Goal: Information Seeking & Learning: Compare options

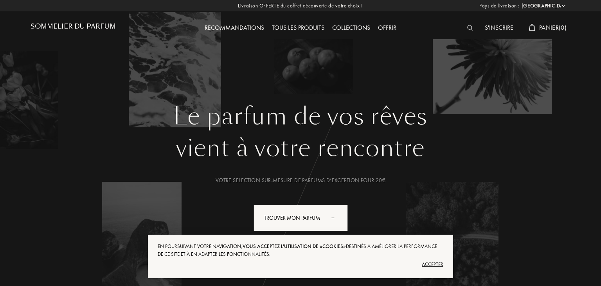
select select "FR"
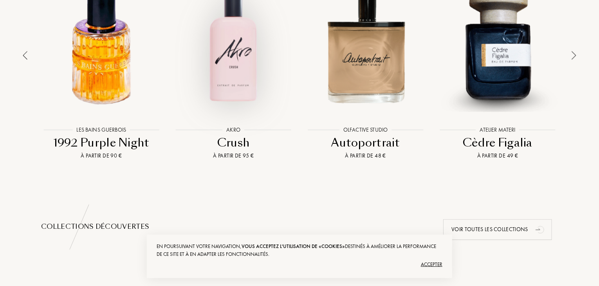
scroll to position [629, 0]
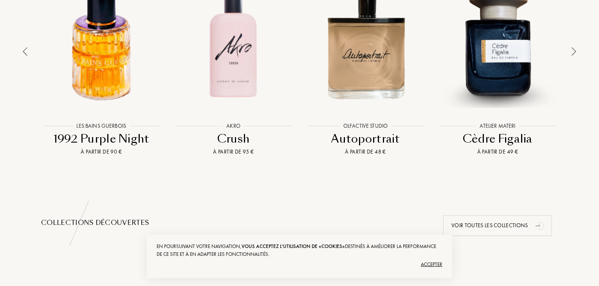
click at [509, 147] on div "Atelier Materi Atelier Materi Cèdre Figalia À partir de 49 €" at bounding box center [498, 63] width 128 height 185
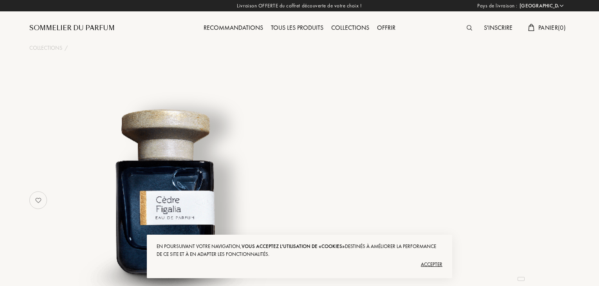
select select "FR"
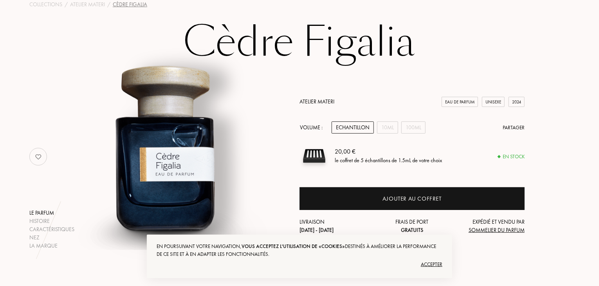
scroll to position [42, 0]
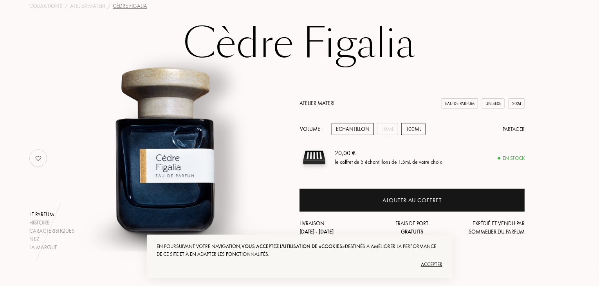
click at [418, 129] on div "100mL" at bounding box center [413, 129] width 24 height 12
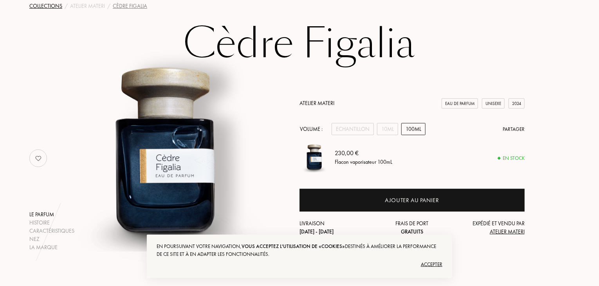
click at [58, 5] on div "Collections" at bounding box center [45, 6] width 33 height 8
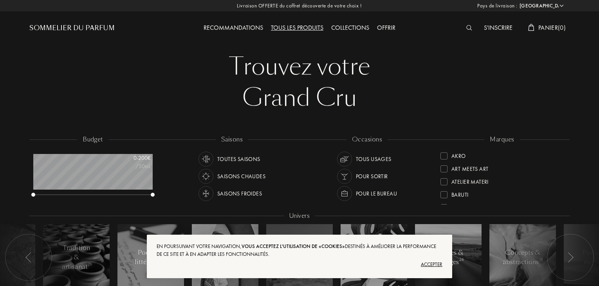
select select "FR"
click at [443, 166] on div at bounding box center [443, 165] width 7 height 7
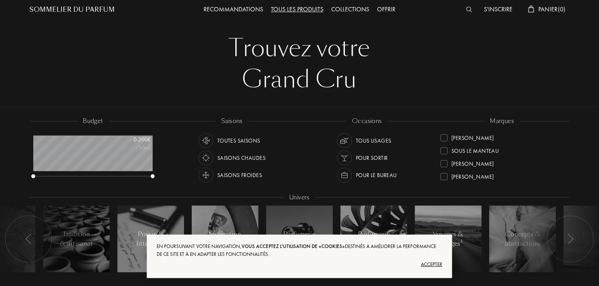
scroll to position [17, 0]
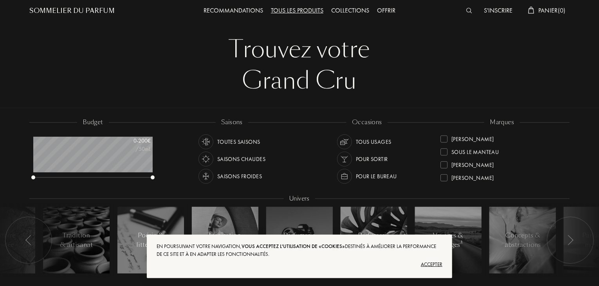
click at [564, 182] on div "Hellenist Akro Art Meets Art Atelier Materi Baruti Binet-Papillon Bontemps Cépa…" at bounding box center [501, 159] width 123 height 55
click at [536, 140] on div "Sora Dora" at bounding box center [501, 136] width 123 height 13
click at [445, 151] on div at bounding box center [443, 151] width 7 height 7
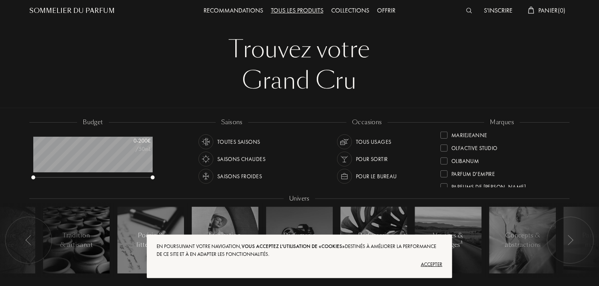
scroll to position [229, 0]
click at [445, 152] on div at bounding box center [443, 155] width 7 height 7
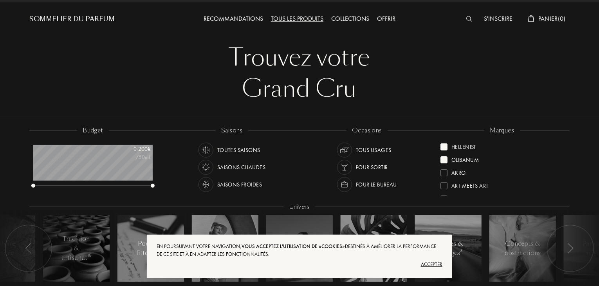
scroll to position [3, 0]
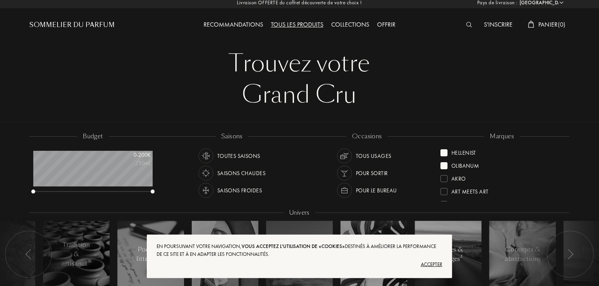
click at [435, 265] on div "Accepter" at bounding box center [300, 264] width 286 height 13
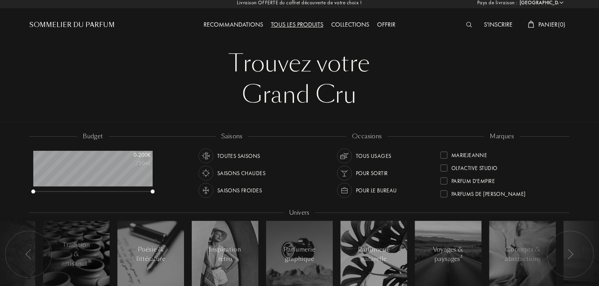
scroll to position [232, 0]
click at [586, 177] on div "budget 0 - 200 € /50mL saisons Toutes saisons Saisons chaudes Saisons froides o…" at bounding box center [299, 215] width 601 height 171
drag, startPoint x: 586, startPoint y: 177, endPoint x: 590, endPoint y: 92, distance: 85.8
click at [590, 92] on div at bounding box center [300, 59] width 601 height 125
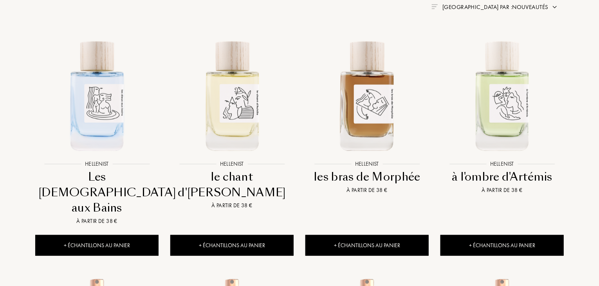
scroll to position [331, 0]
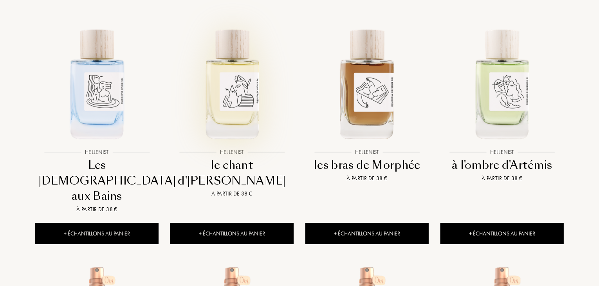
click at [243, 87] on img at bounding box center [232, 83] width 122 height 122
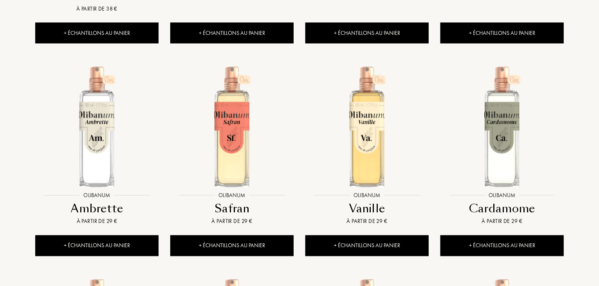
scroll to position [532, 0]
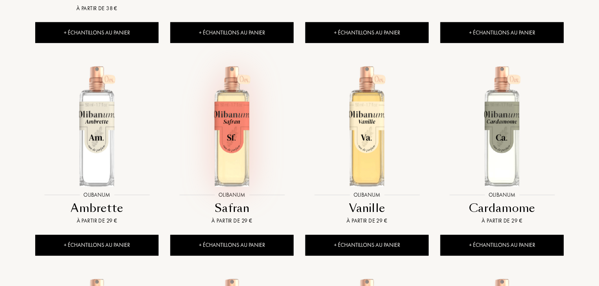
click at [234, 110] on img at bounding box center [232, 126] width 122 height 122
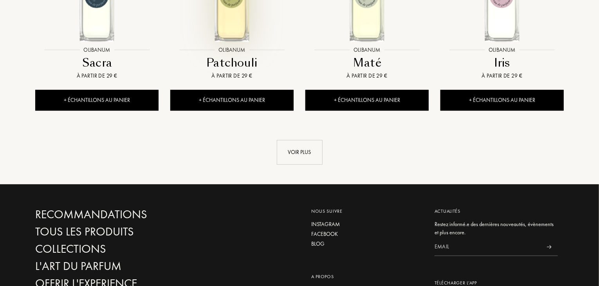
scroll to position [886, 0]
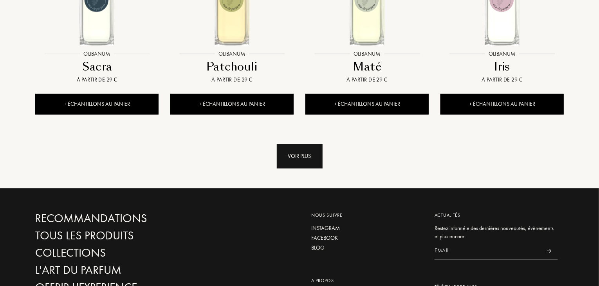
click at [301, 144] on div "Voir plus" at bounding box center [300, 156] width 46 height 25
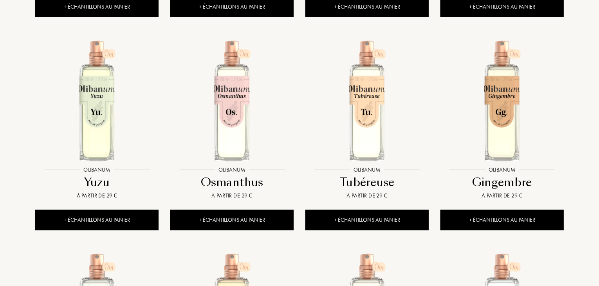
scroll to position [967, 0]
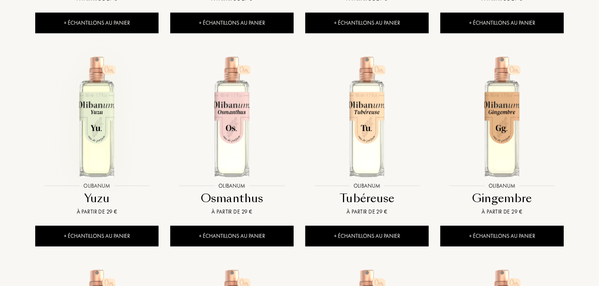
click at [91, 93] on img at bounding box center [97, 117] width 122 height 122
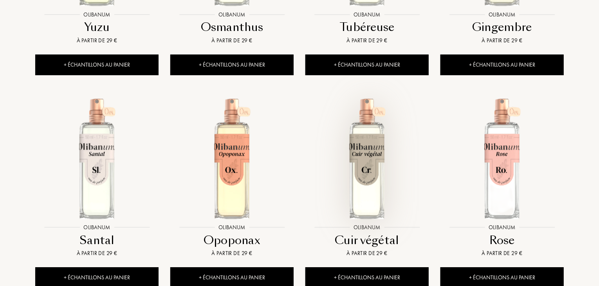
scroll to position [1140, 0]
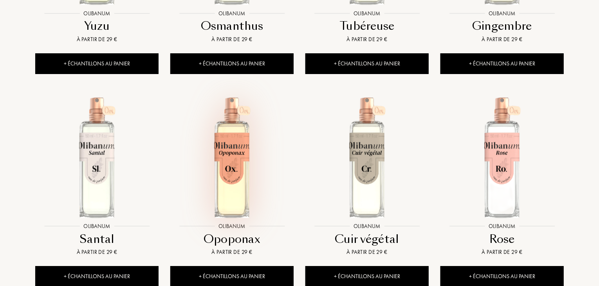
click at [234, 158] on img at bounding box center [232, 157] width 122 height 122
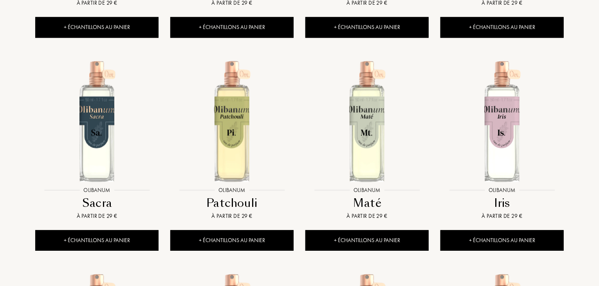
scroll to position [748, 0]
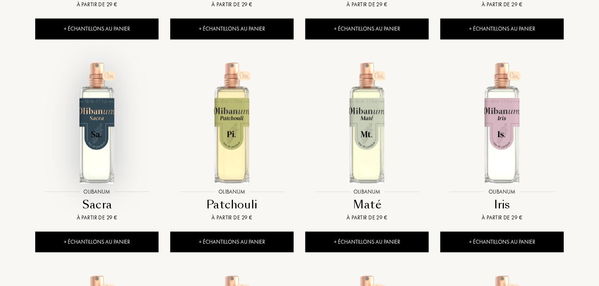
click at [94, 79] on img at bounding box center [97, 123] width 122 height 122
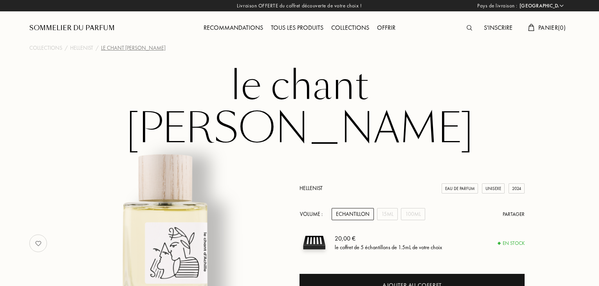
select select "FR"
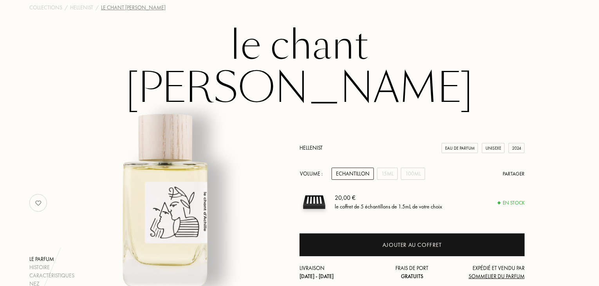
scroll to position [41, 0]
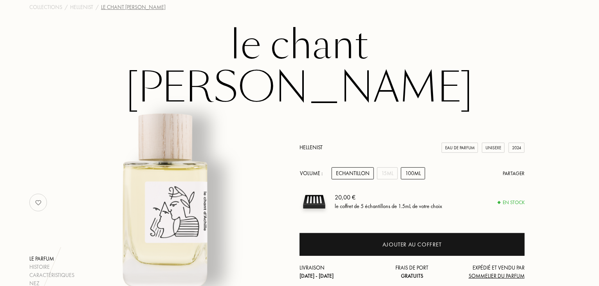
click at [413, 167] on div "100mL" at bounding box center [413, 173] width 24 height 12
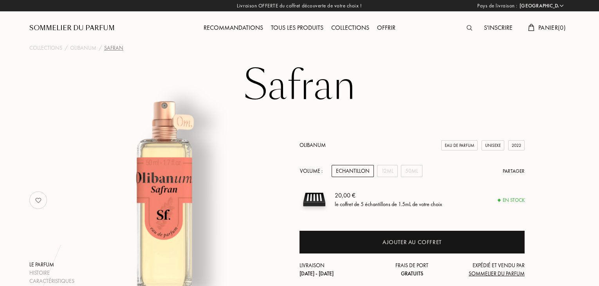
select select "FR"
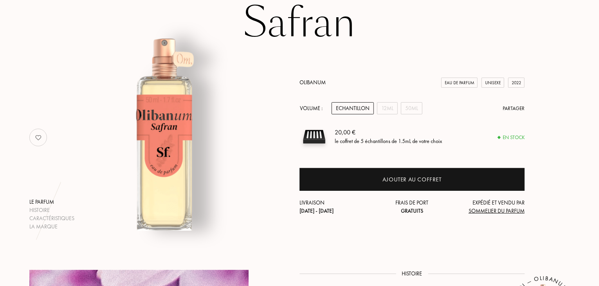
scroll to position [63, 0]
click at [390, 104] on div "12mL" at bounding box center [387, 108] width 21 height 12
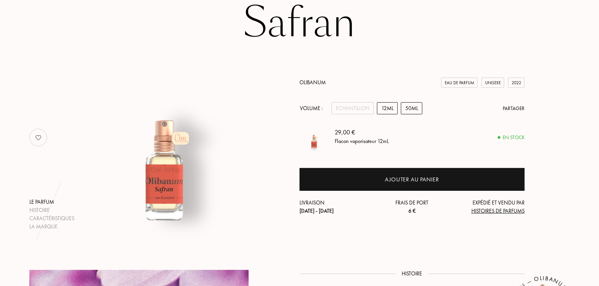
click at [420, 113] on div "50mL" at bounding box center [412, 108] width 22 height 12
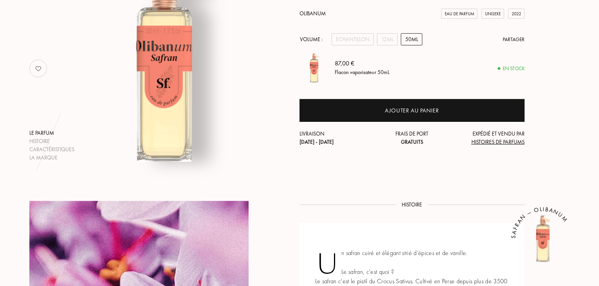
scroll to position [132, 0]
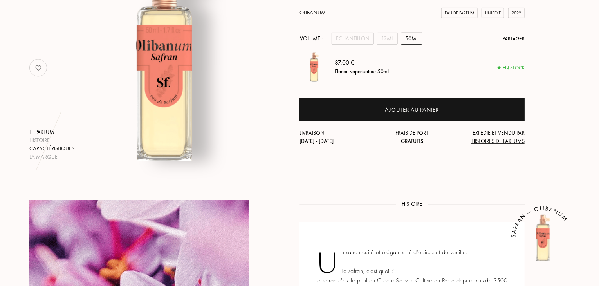
click at [63, 147] on div "Caractéristiques" at bounding box center [51, 148] width 45 height 8
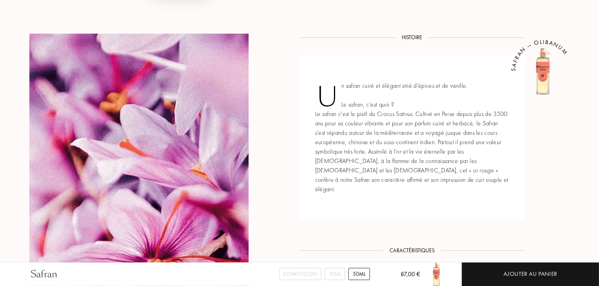
scroll to position [294, 0]
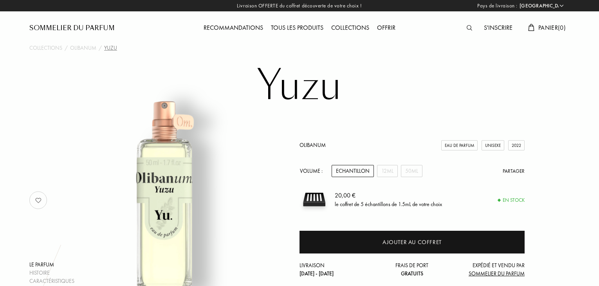
select select "FR"
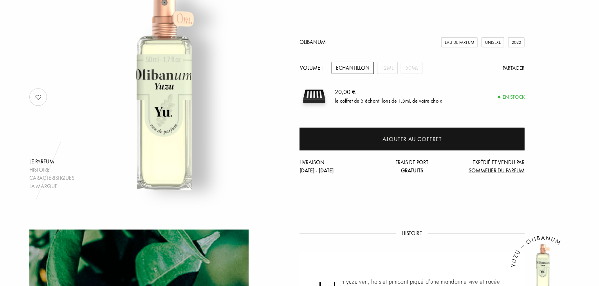
scroll to position [103, 0]
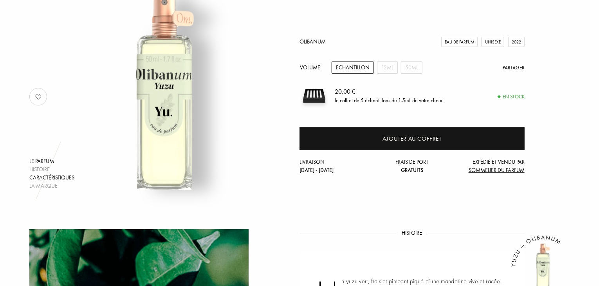
click at [44, 173] on div "Caractéristiques" at bounding box center [51, 177] width 45 height 8
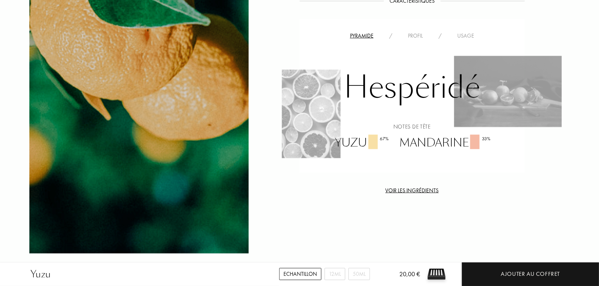
scroll to position [529, 0]
click at [44, 173] on div at bounding box center [138, 28] width 219 height 451
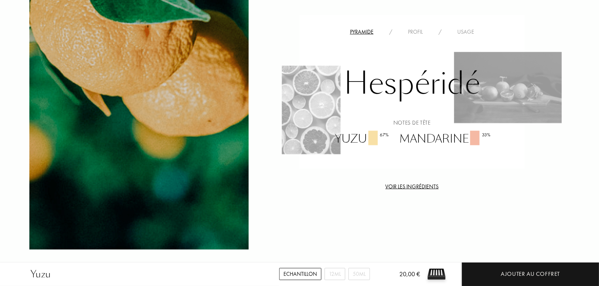
scroll to position [530, 0]
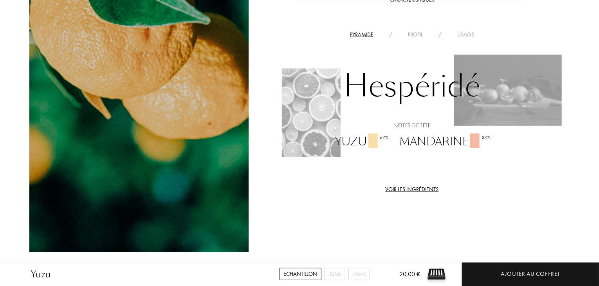
click at [418, 189] on div "Voir les ingrédients" at bounding box center [411, 189] width 225 height 8
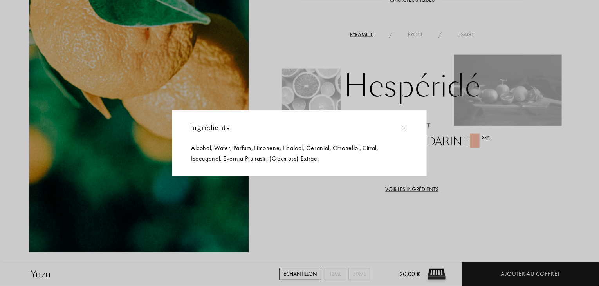
click at [334, 196] on div at bounding box center [300, 143] width 601 height 286
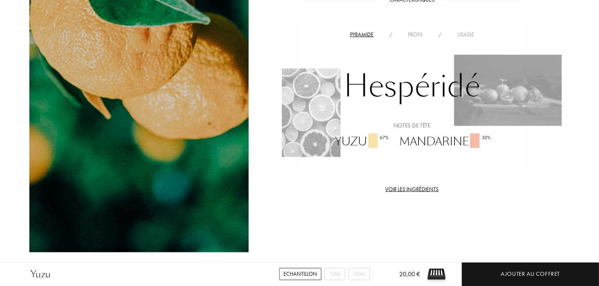
click at [412, 35] on div "Profil" at bounding box center [415, 35] width 31 height 8
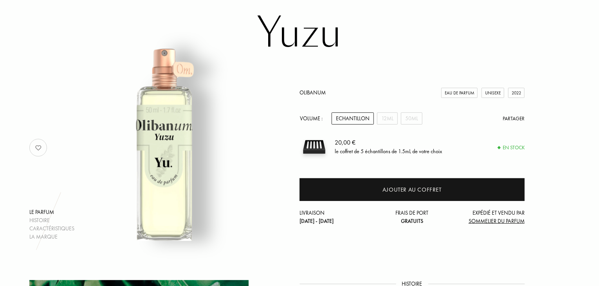
scroll to position [52, 0]
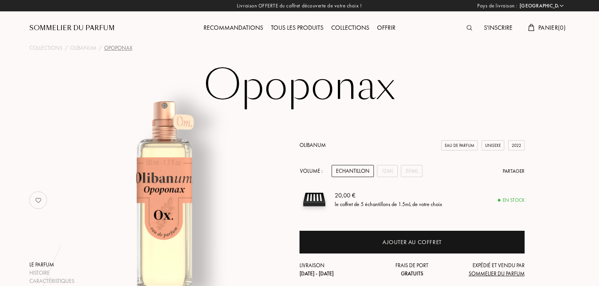
select select "FR"
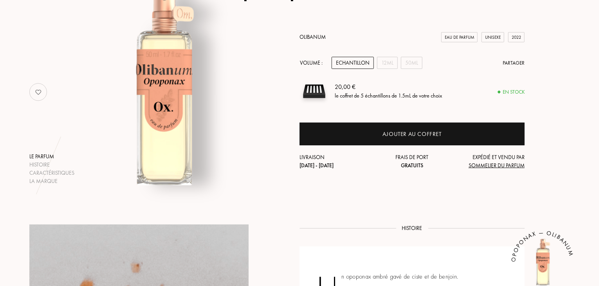
scroll to position [115, 0]
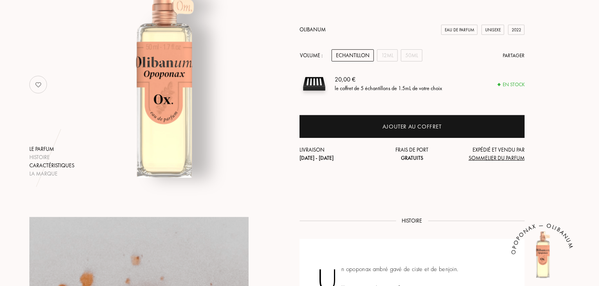
click at [66, 163] on div "Caractéristiques" at bounding box center [51, 165] width 45 height 8
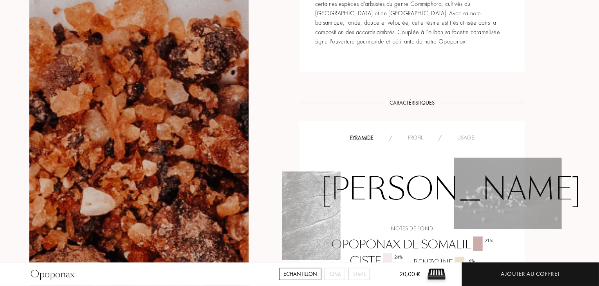
scroll to position [422, 0]
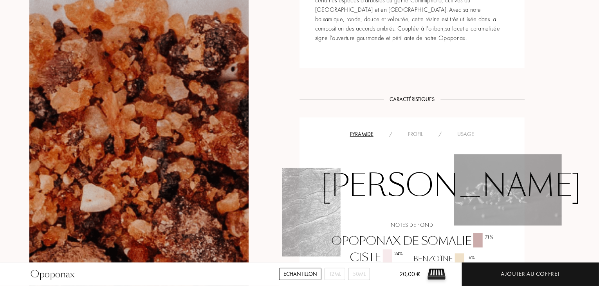
click at [420, 133] on div "Profil" at bounding box center [415, 134] width 31 height 8
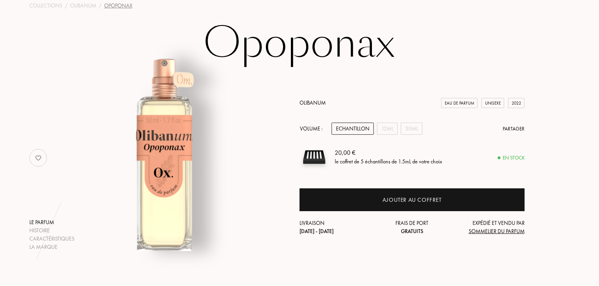
scroll to position [0, 0]
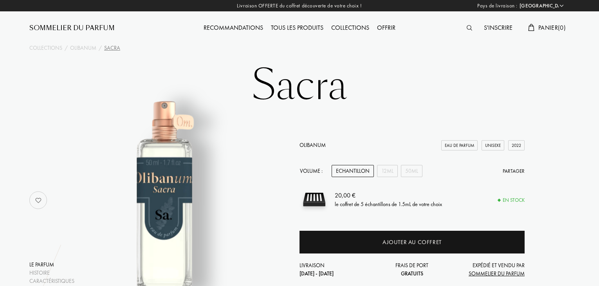
select select "FR"
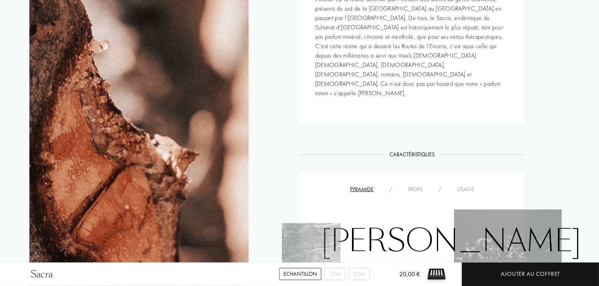
scroll to position [478, 0]
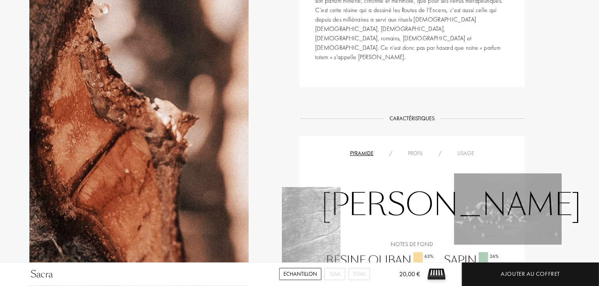
click at [420, 149] on div "Profil" at bounding box center [415, 153] width 31 height 8
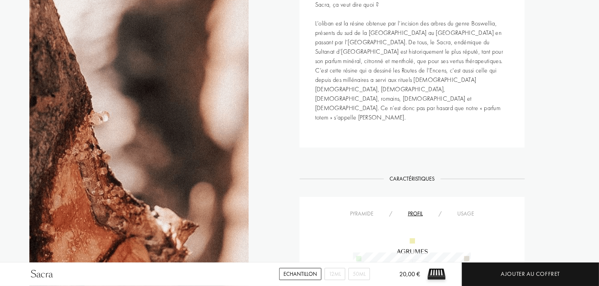
scroll to position [418, 0]
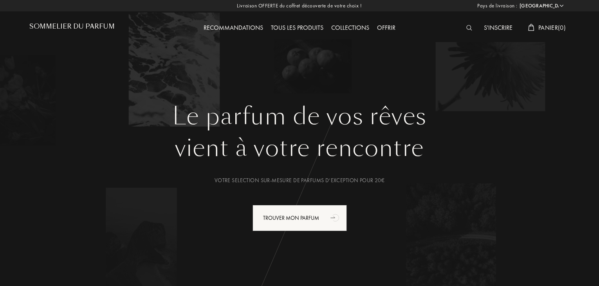
select select "FR"
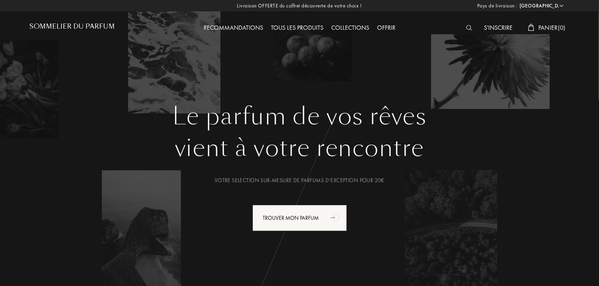
click at [303, 29] on div "Tous les produits" at bounding box center [297, 28] width 60 height 10
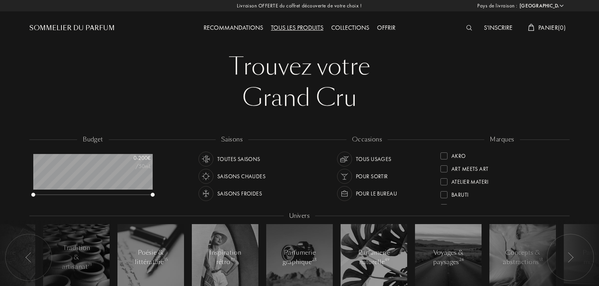
select select "FR"
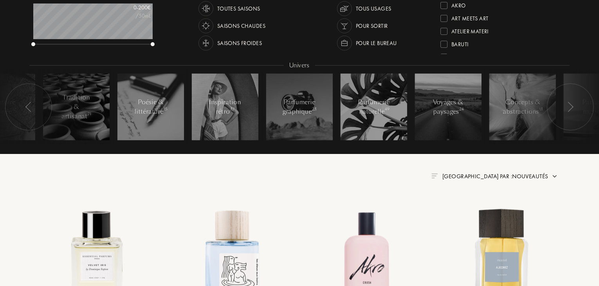
scroll to position [148, 0]
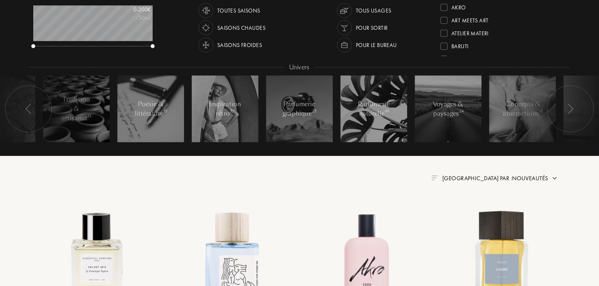
click at [569, 107] on img at bounding box center [570, 109] width 6 height 10
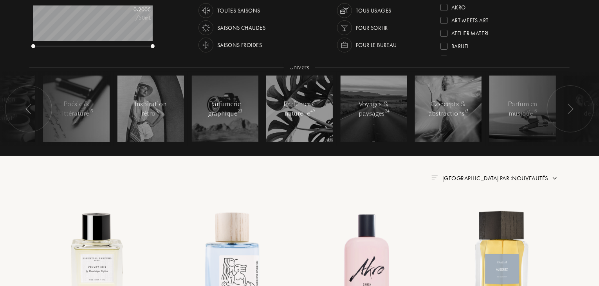
click at [569, 107] on img at bounding box center [570, 109] width 6 height 10
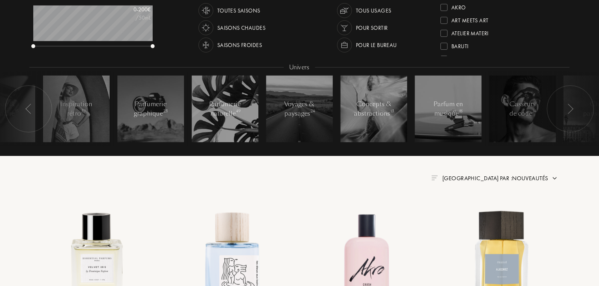
click at [569, 107] on img at bounding box center [570, 109] width 6 height 10
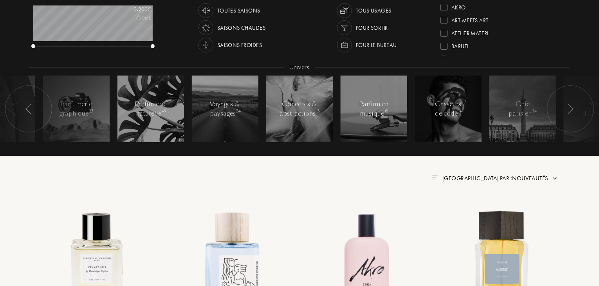
click at [569, 107] on img at bounding box center [570, 109] width 6 height 10
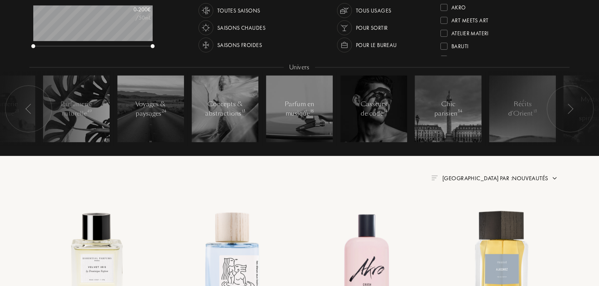
click at [569, 107] on img at bounding box center [570, 109] width 6 height 10
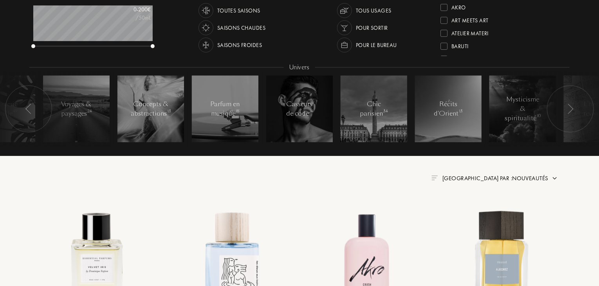
click at [569, 107] on img at bounding box center [570, 109] width 6 height 10
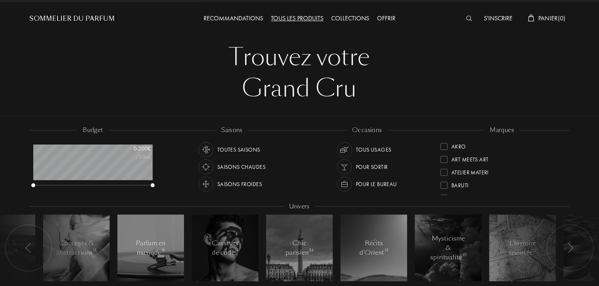
scroll to position [0, 0]
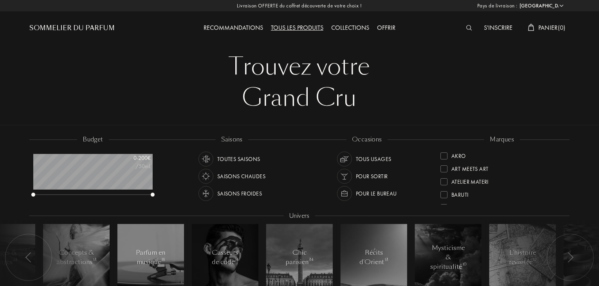
click at [347, 28] on div "Collections" at bounding box center [350, 28] width 46 height 10
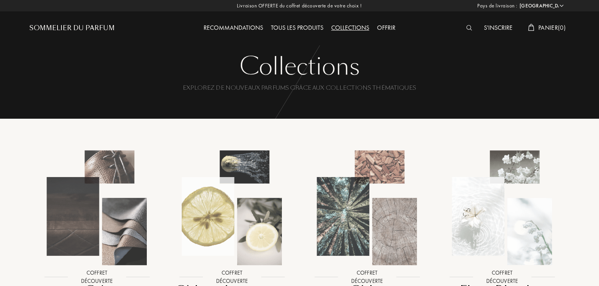
select select "FR"
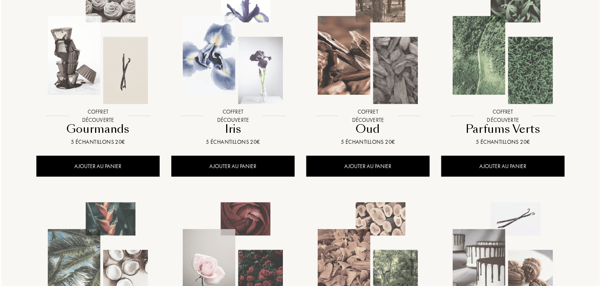
scroll to position [388, 0]
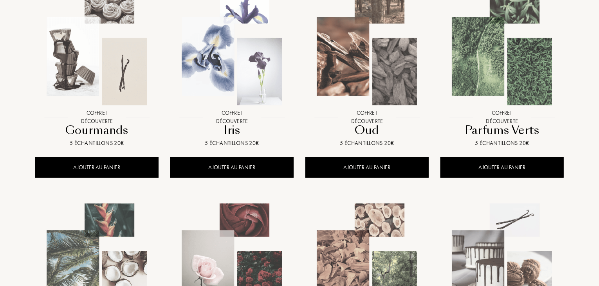
click at [526, 72] on img at bounding box center [502, 48] width 122 height 122
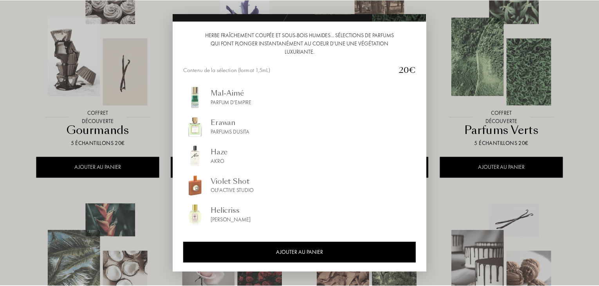
scroll to position [75, 0]
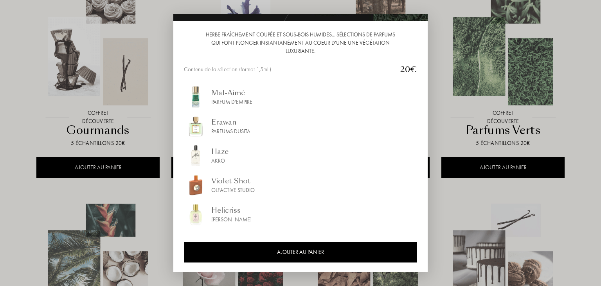
click at [235, 212] on div "Helicriss" at bounding box center [231, 210] width 40 height 11
click at [233, 97] on div "Mal-Aimé" at bounding box center [231, 92] width 41 height 11
click at [215, 153] on div "Haze" at bounding box center [219, 151] width 17 height 11
click at [235, 188] on div "Olfactive Studio" at bounding box center [232, 190] width 43 height 8
click at [443, 105] on div at bounding box center [300, 143] width 601 height 286
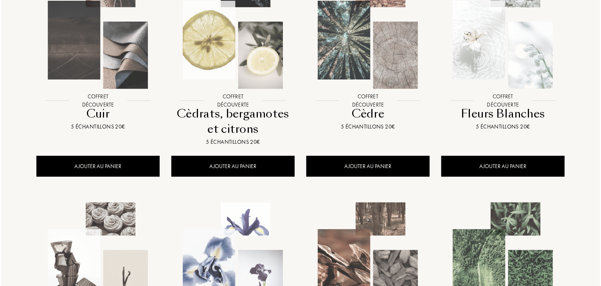
scroll to position [173, 0]
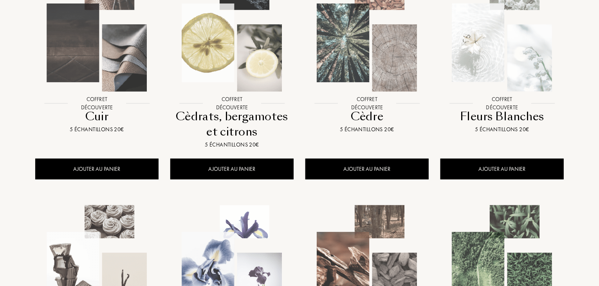
click at [244, 70] on img at bounding box center [232, 34] width 122 height 122
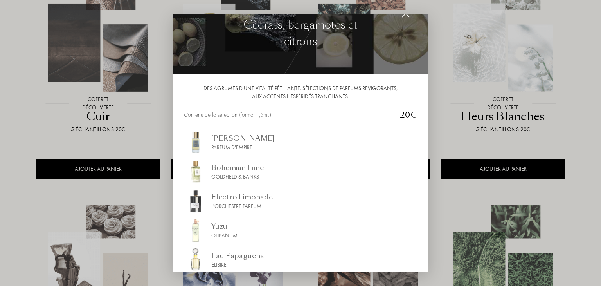
scroll to position [21, 0]
click at [234, 142] on div "Iskander" at bounding box center [242, 138] width 63 height 11
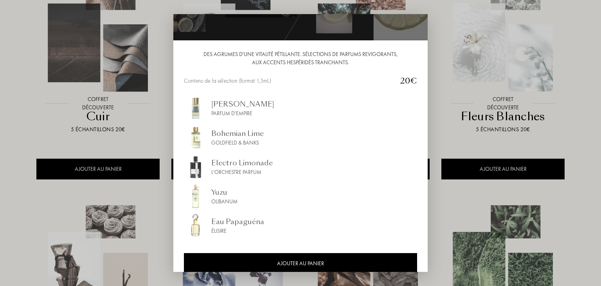
scroll to position [67, 0]
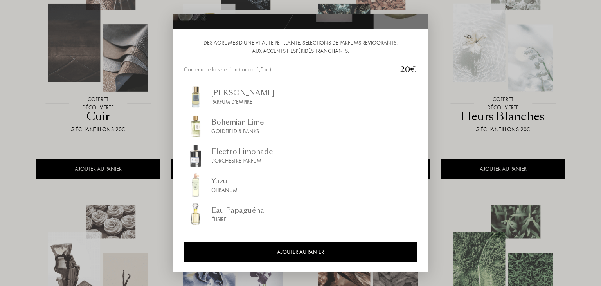
click at [238, 126] on div "Bohemian Lime" at bounding box center [237, 122] width 52 height 11
click at [252, 159] on div "L'Orchestre Parfum" at bounding box center [241, 161] width 61 height 8
click at [220, 215] on div "Élisire" at bounding box center [237, 219] width 53 height 8
click at [458, 41] on div at bounding box center [300, 143] width 601 height 286
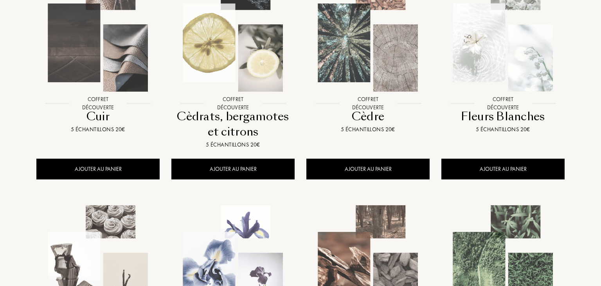
click at [458, 41] on div at bounding box center [300, 143] width 601 height 286
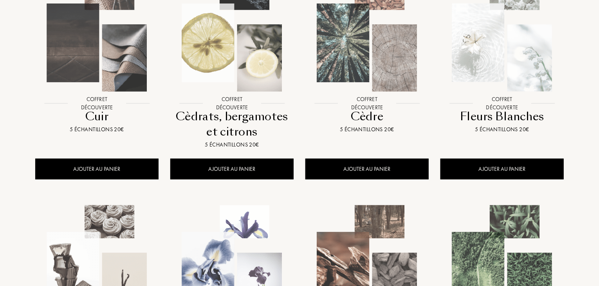
click at [492, 88] on img at bounding box center [502, 34] width 122 height 122
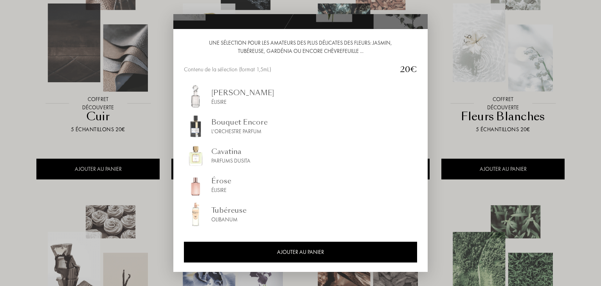
click at [233, 209] on div "Tubéreuse" at bounding box center [228, 210] width 35 height 11
click at [469, 151] on div at bounding box center [300, 143] width 601 height 286
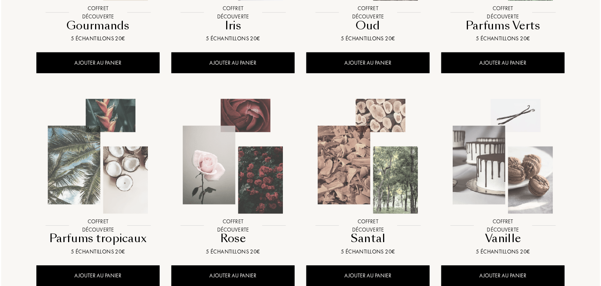
scroll to position [536, 0]
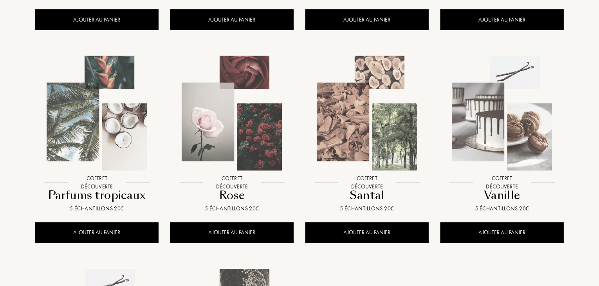
click at [521, 144] on img at bounding box center [502, 113] width 122 height 122
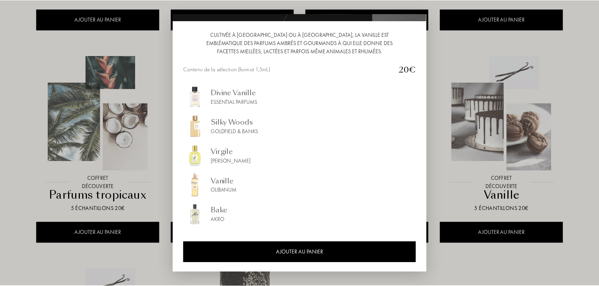
scroll to position [74, 0]
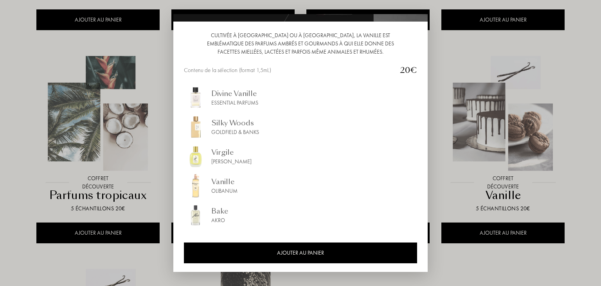
click at [240, 100] on div "Essential Parfums" at bounding box center [234, 103] width 47 height 8
click at [484, 55] on div at bounding box center [300, 143] width 601 height 286
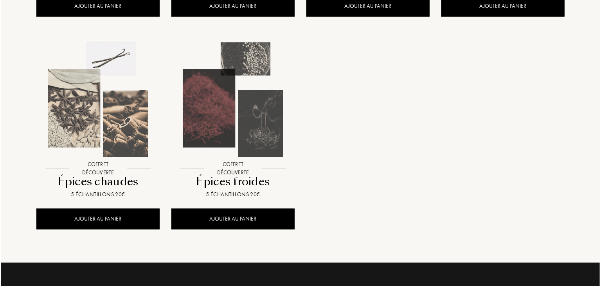
scroll to position [768, 0]
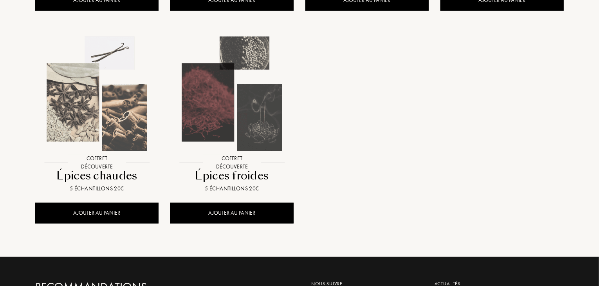
click at [122, 97] on img at bounding box center [97, 94] width 122 height 122
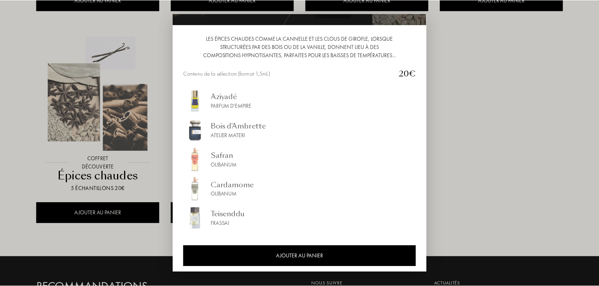
scroll to position [75, 0]
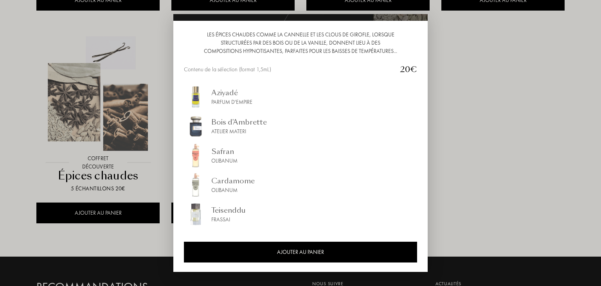
click at [590, 13] on div at bounding box center [300, 143] width 601 height 286
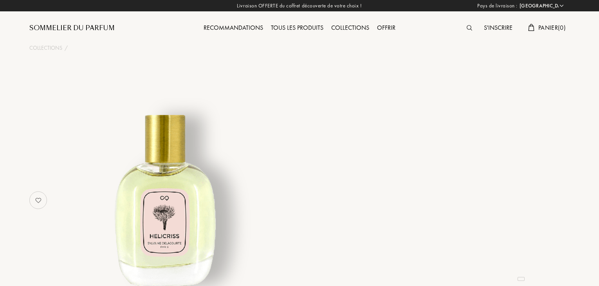
select select "FR"
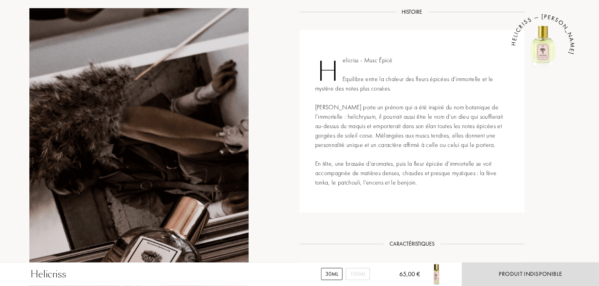
scroll to position [316, 0]
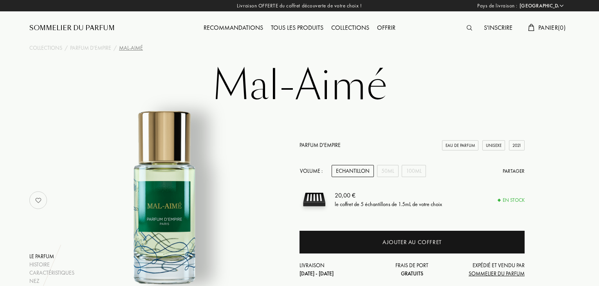
select select "FR"
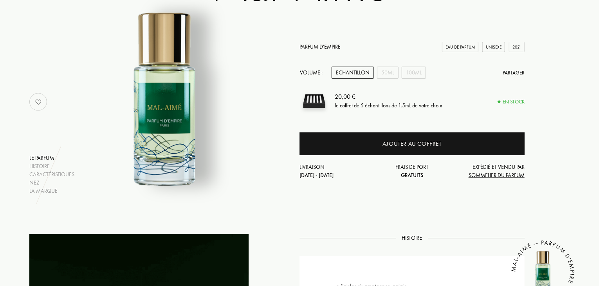
scroll to position [99, 0]
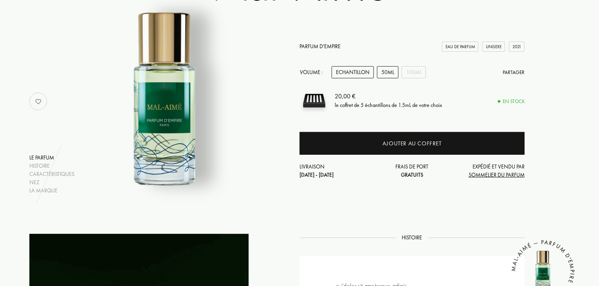
click at [382, 74] on div "50mL" at bounding box center [388, 72] width 22 height 12
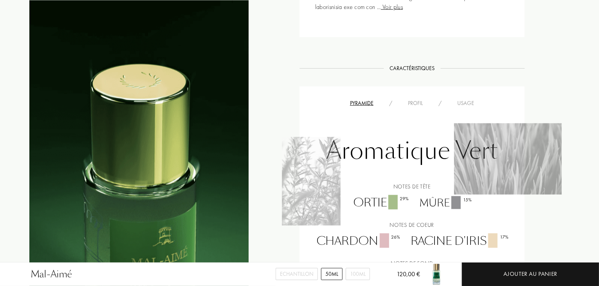
scroll to position [615, 0]
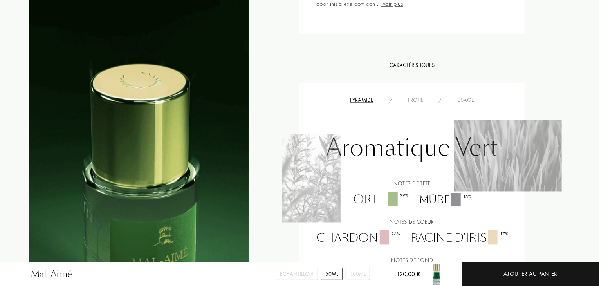
click at [413, 99] on div "Profil" at bounding box center [415, 100] width 31 height 8
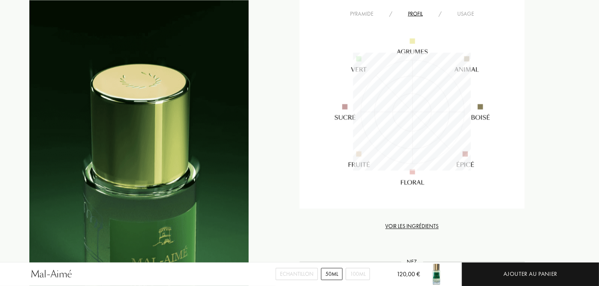
scroll to position [703, 0]
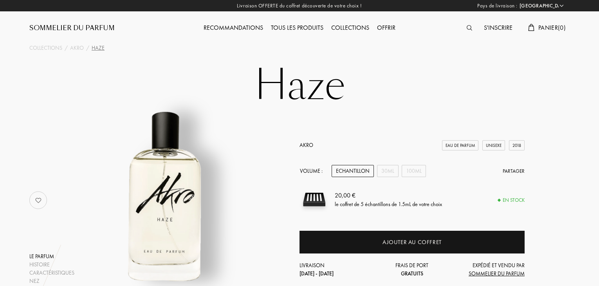
select select "FR"
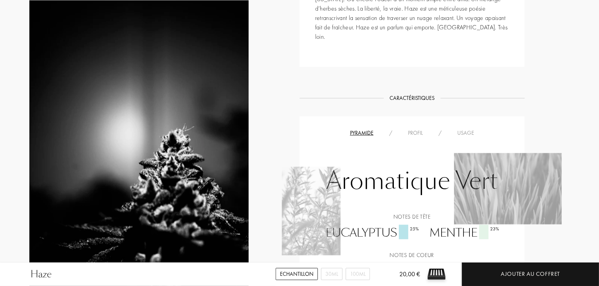
scroll to position [422, 0]
click at [418, 129] on div "Profil" at bounding box center [415, 133] width 31 height 8
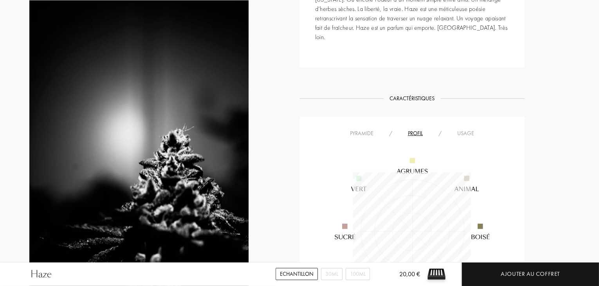
scroll to position [118, 118]
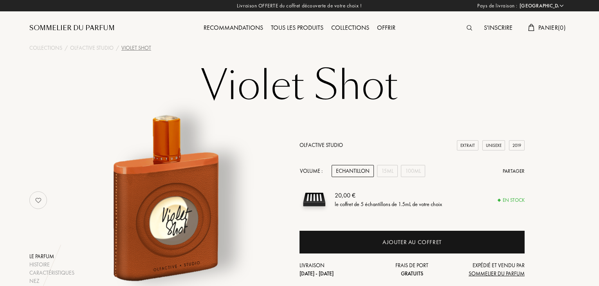
select select "FR"
click at [391, 171] on div "15mL" at bounding box center [387, 171] width 21 height 12
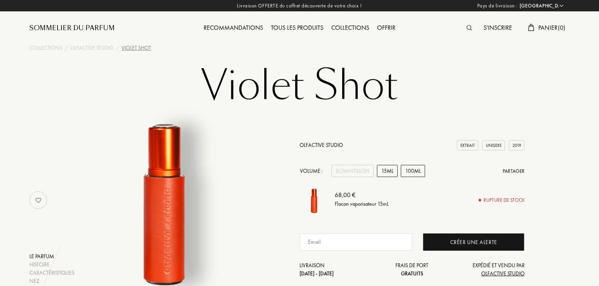
click at [416, 170] on div "100mL" at bounding box center [413, 171] width 24 height 12
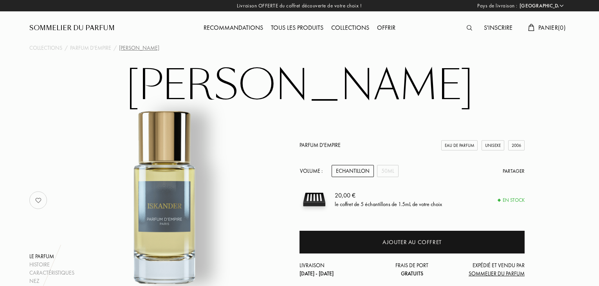
select select "FR"
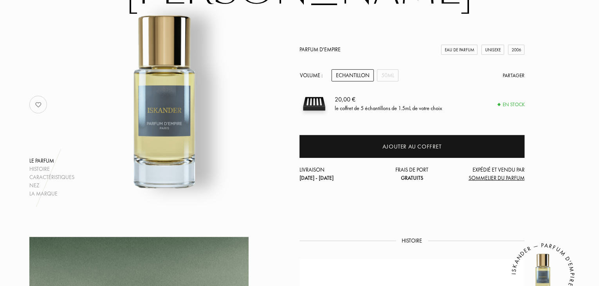
scroll to position [97, 0]
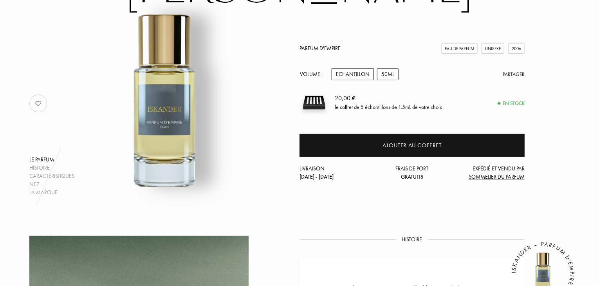
click at [382, 72] on div "50mL" at bounding box center [388, 74] width 22 height 12
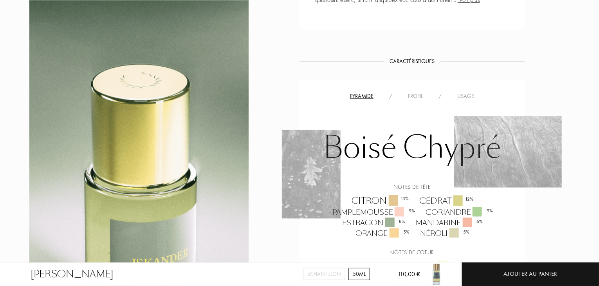
scroll to position [553, 0]
click at [423, 99] on div "Profil" at bounding box center [415, 97] width 31 height 8
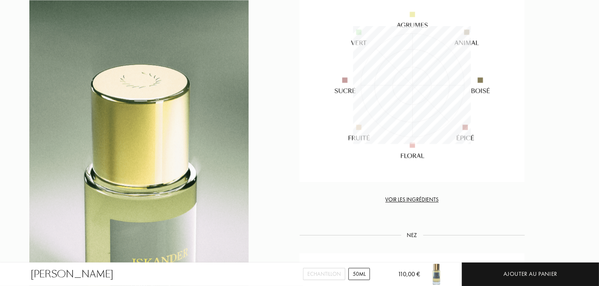
scroll to position [660, 0]
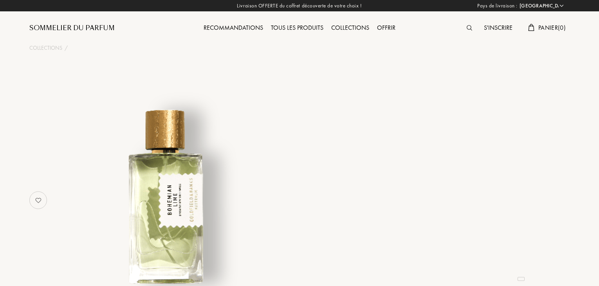
select select "FR"
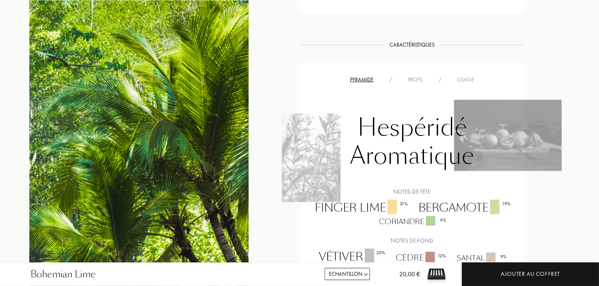
scroll to position [429, 0]
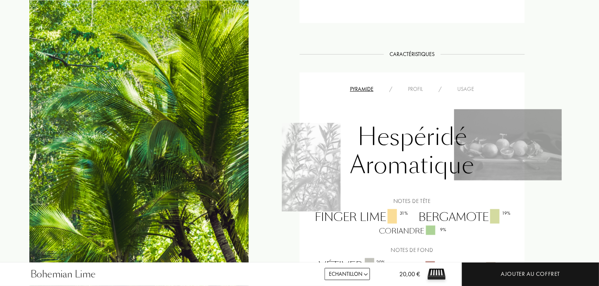
click at [417, 90] on div "Profil" at bounding box center [415, 89] width 31 height 8
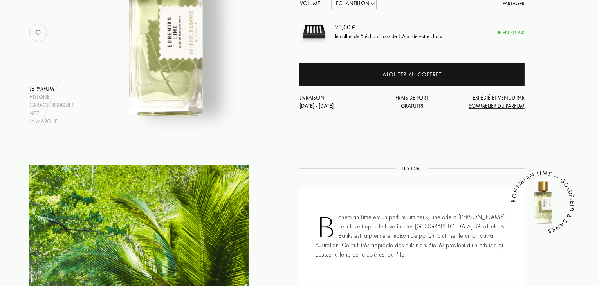
scroll to position [151, 0]
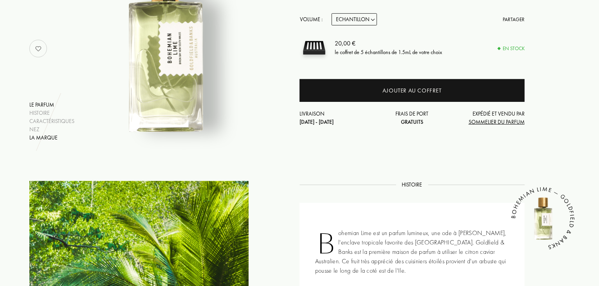
click at [55, 137] on div "La marque" at bounding box center [51, 137] width 45 height 8
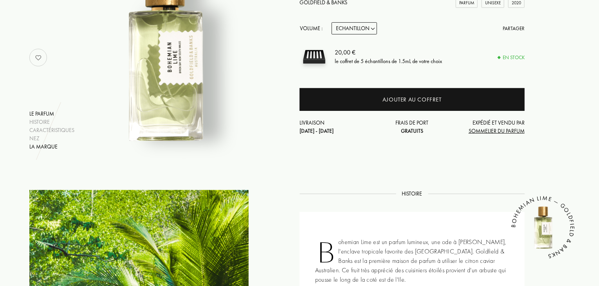
scroll to position [65, 0]
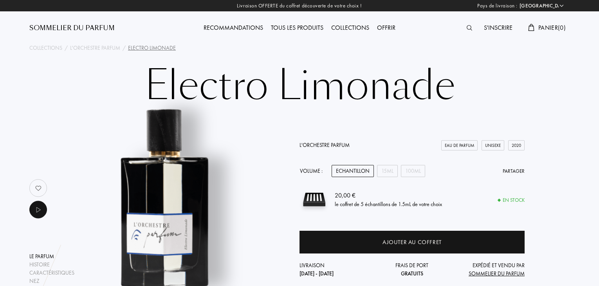
select select "FR"
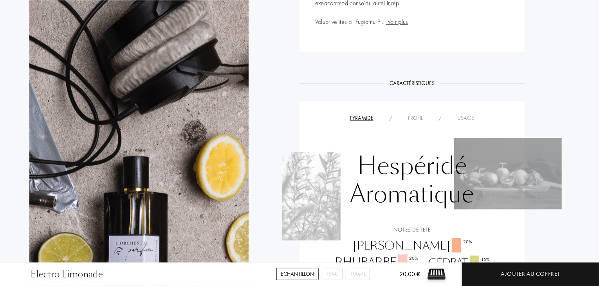
scroll to position [485, 0]
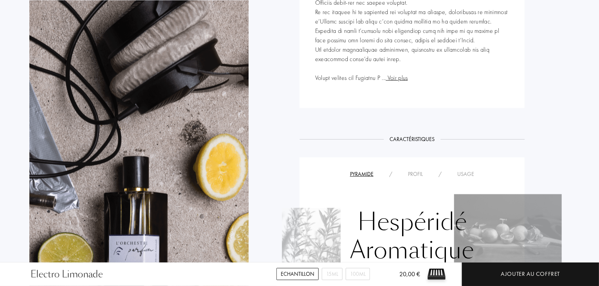
click at [415, 176] on div "Profil" at bounding box center [415, 174] width 31 height 8
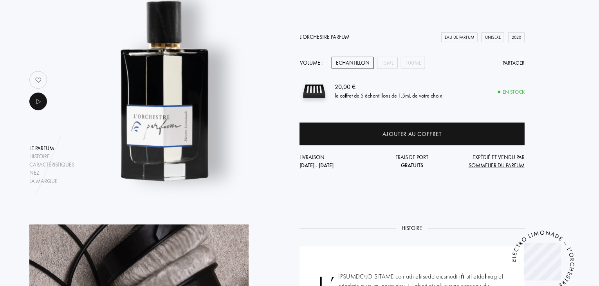
scroll to position [108, 0]
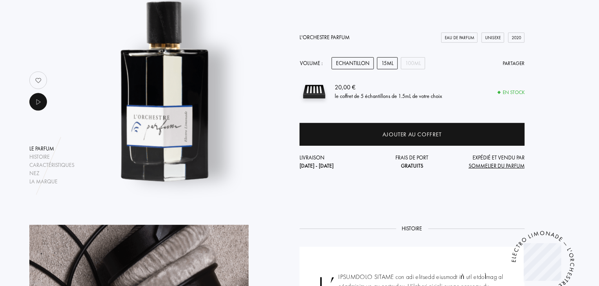
click at [391, 66] on div "15mL" at bounding box center [387, 63] width 21 height 12
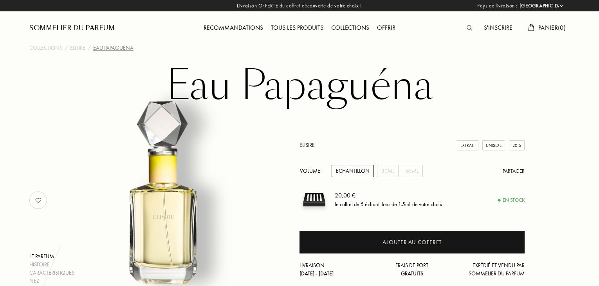
select select "FR"
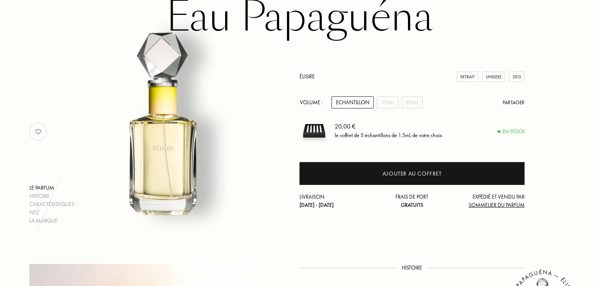
scroll to position [69, 0]
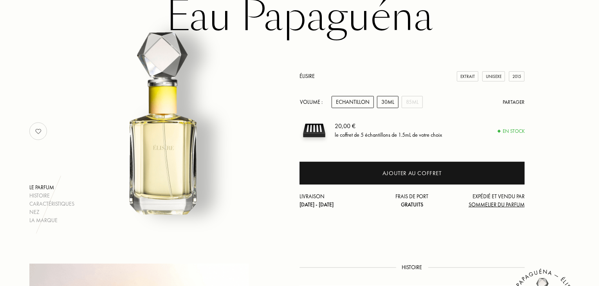
click at [388, 103] on div "30mL" at bounding box center [388, 102] width 22 height 12
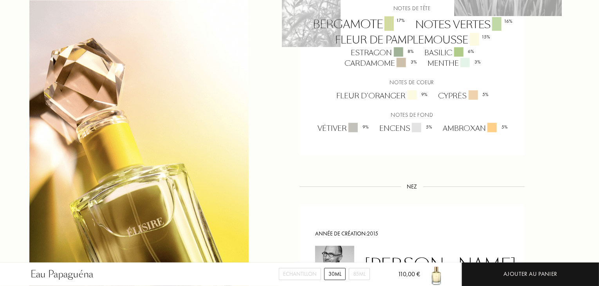
scroll to position [640, 0]
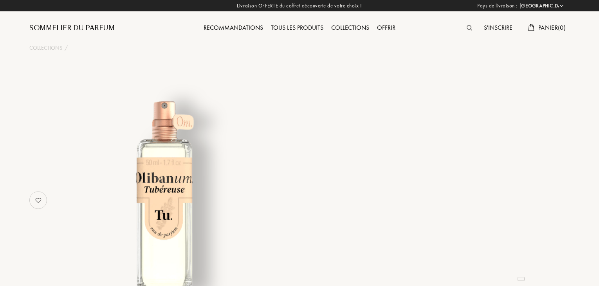
select select "FR"
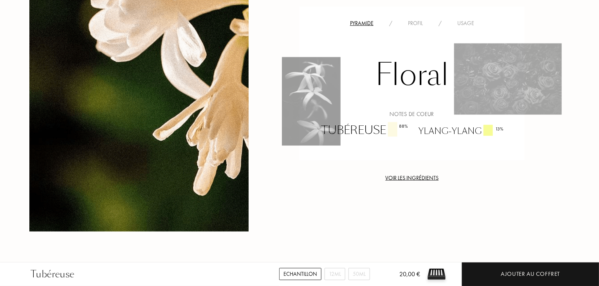
scroll to position [554, 0]
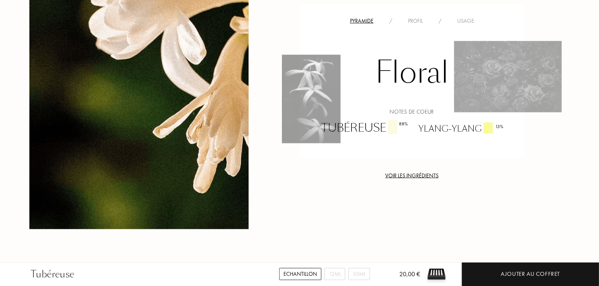
click at [420, 17] on div "Profil" at bounding box center [415, 21] width 31 height 8
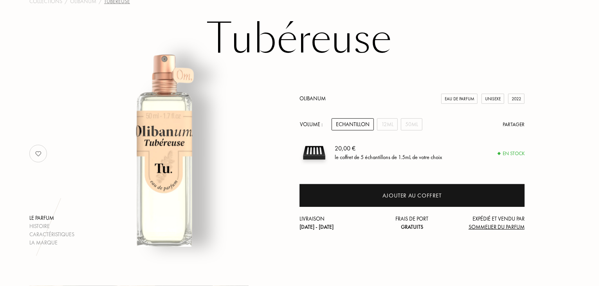
scroll to position [0, 0]
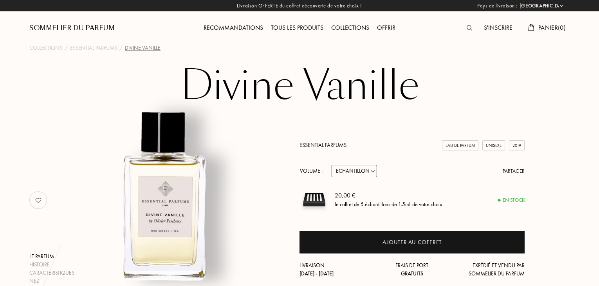
select select "FR"
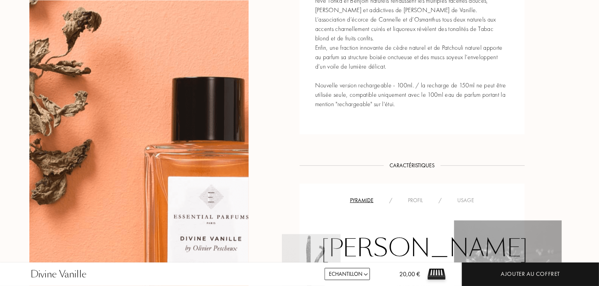
scroll to position [429, 0]
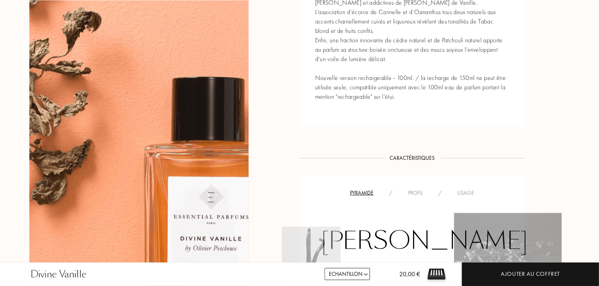
click at [417, 189] on div "Profil" at bounding box center [415, 193] width 31 height 8
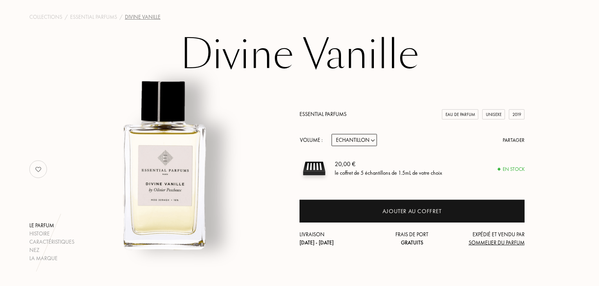
scroll to position [14, 0]
